Goal: Find specific page/section: Find specific page/section

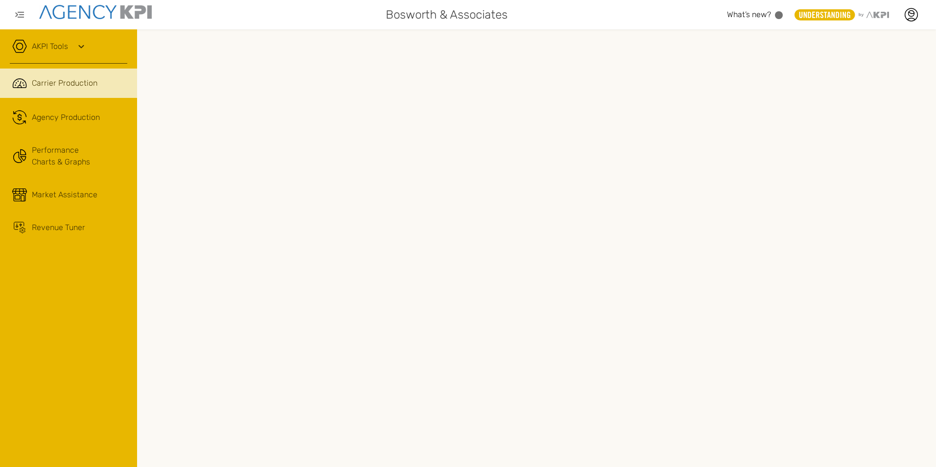
click at [21, 51] on icon at bounding box center [19, 46] width 15 height 15
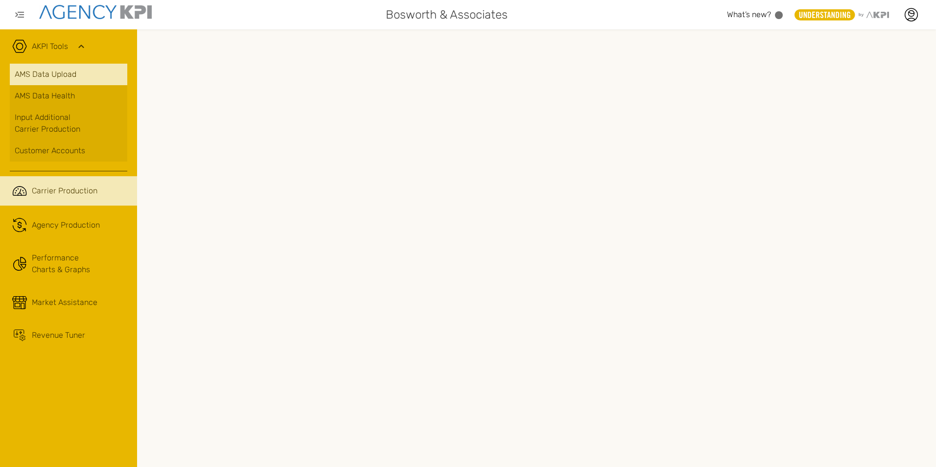
click at [24, 81] on link "AMS Data Upload" at bounding box center [69, 75] width 118 height 22
